Goal: Find specific page/section: Find specific page/section

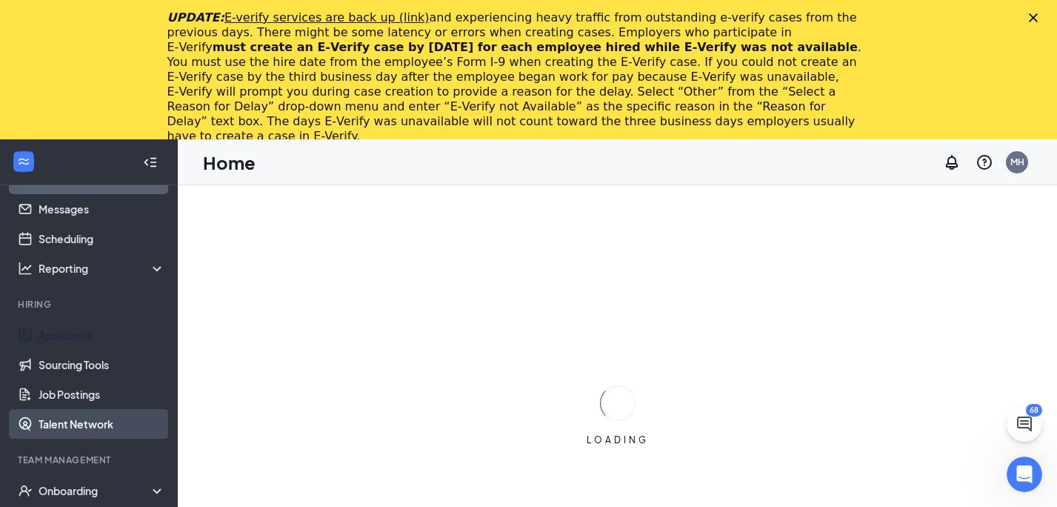
scroll to position [35, 0]
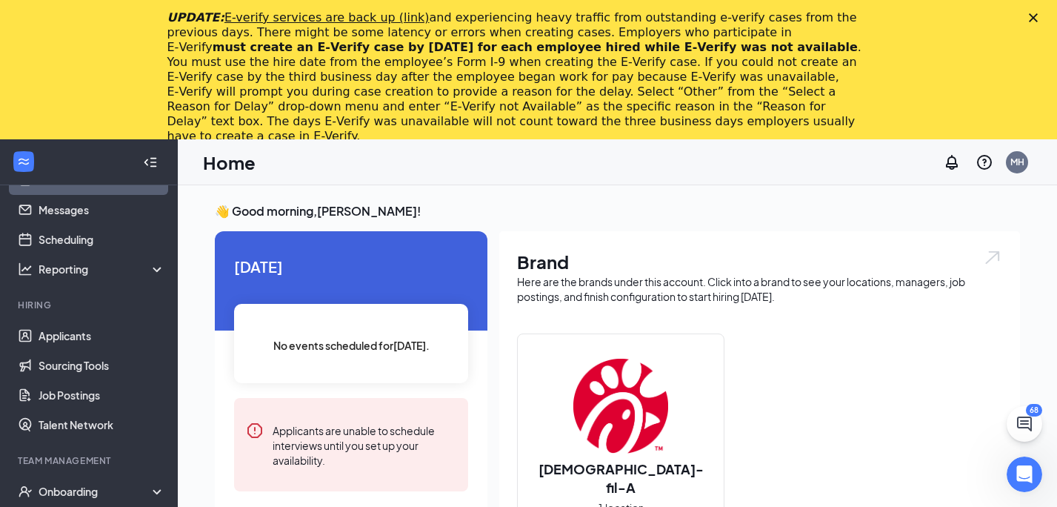
click at [1034, 13] on icon "Close" at bounding box center [1033, 17] width 9 height 9
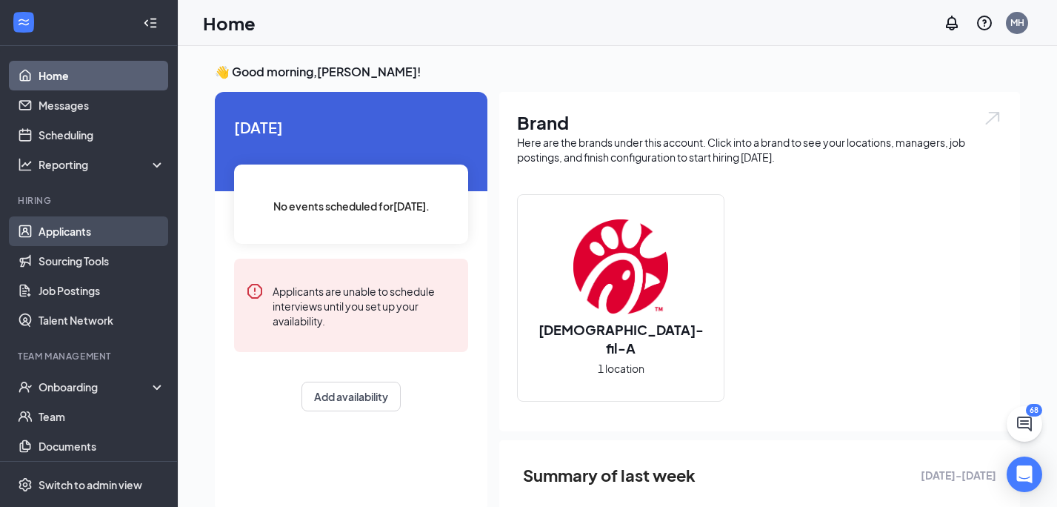
click at [74, 232] on link "Applicants" at bounding box center [102, 231] width 127 height 30
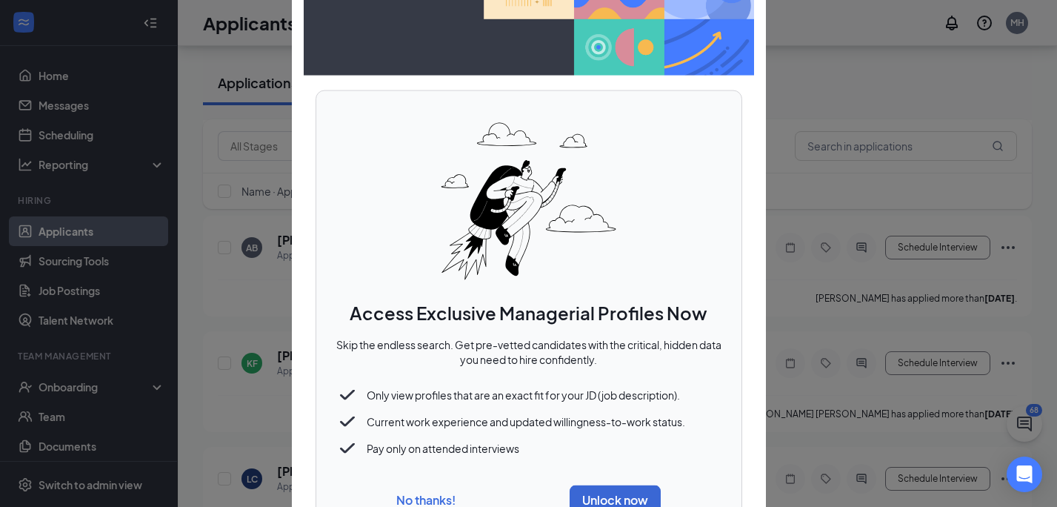
scroll to position [722, 0]
click at [882, 37] on div at bounding box center [528, 253] width 1057 height 507
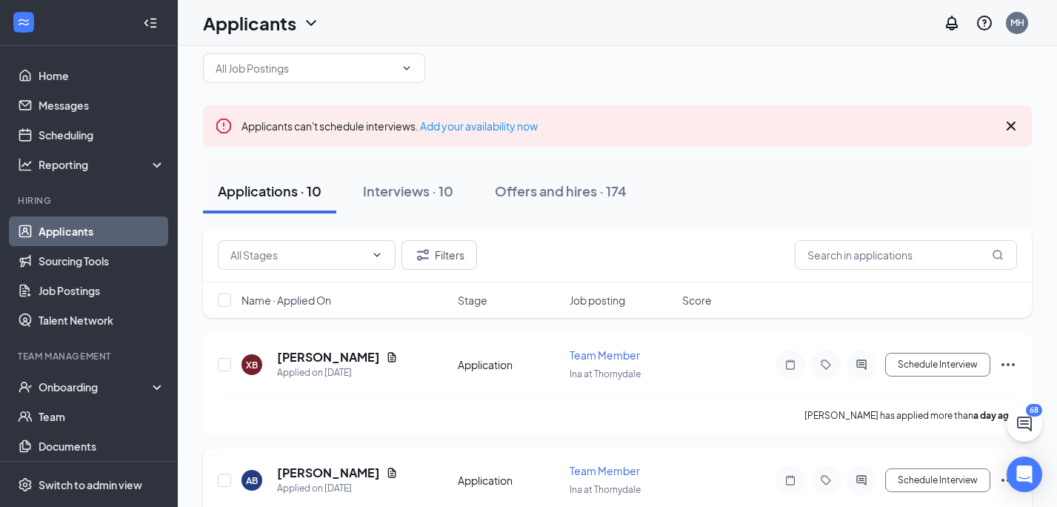
scroll to position [0, 0]
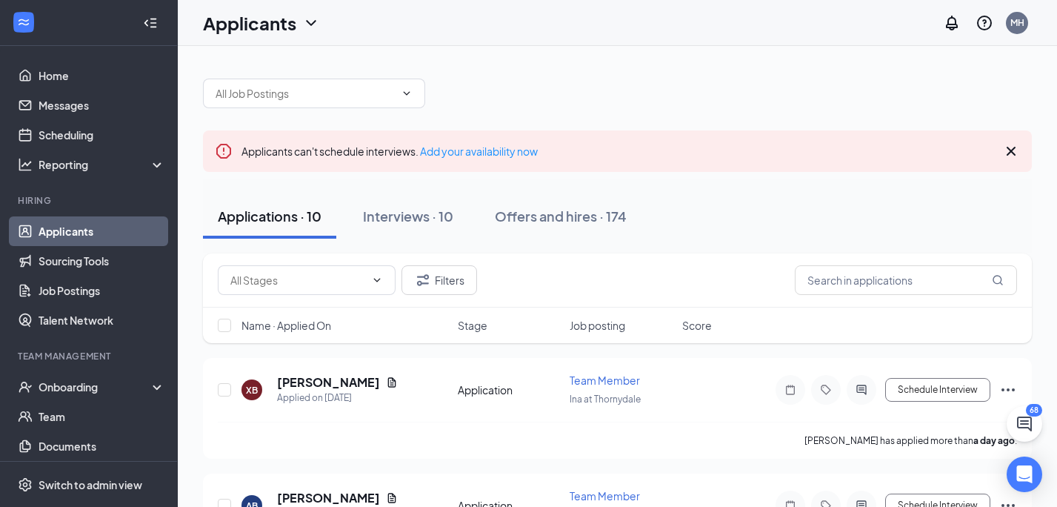
click at [1012, 148] on icon "Cross" at bounding box center [1012, 151] width 18 height 18
